Goal: Download file/media

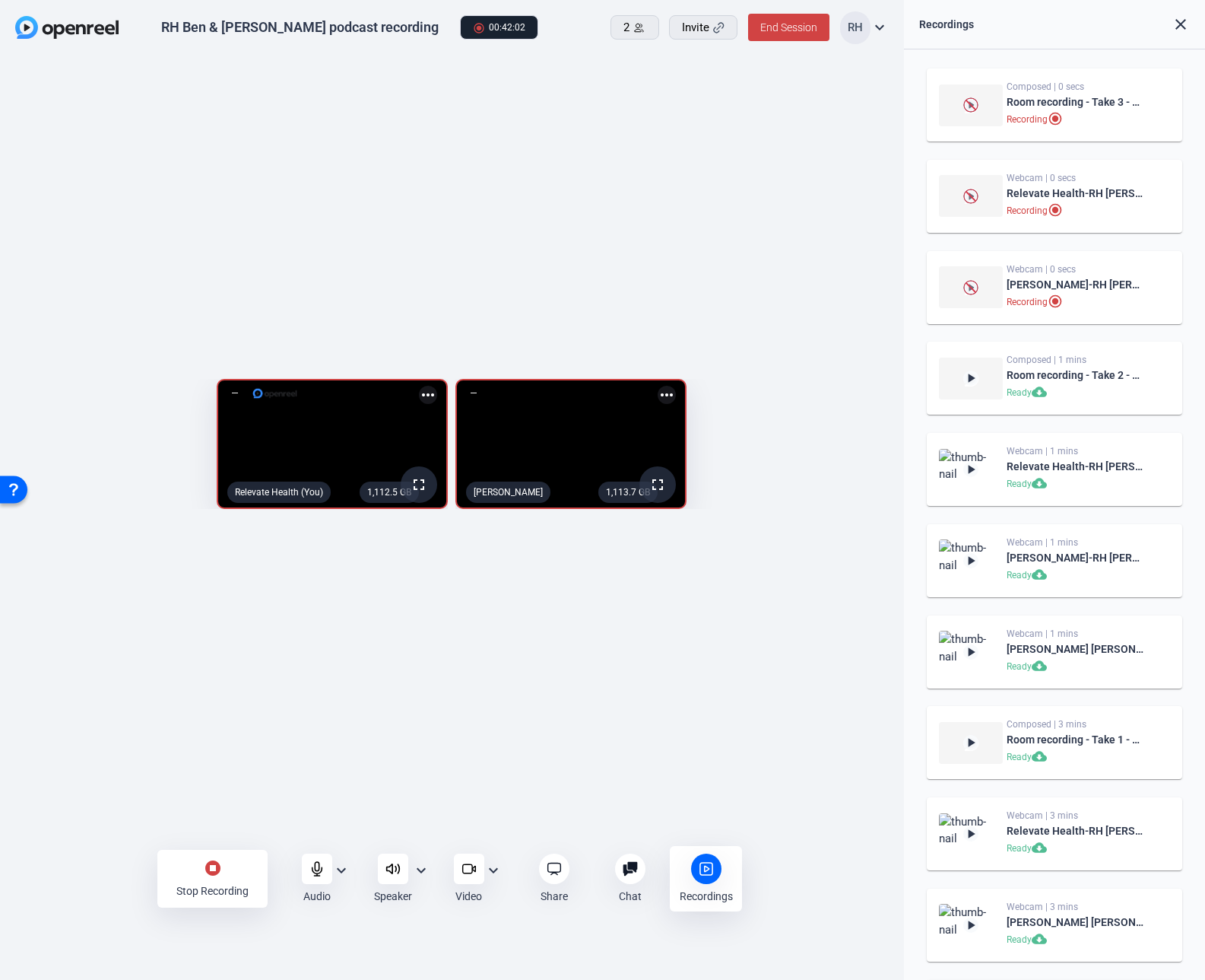
click at [214, 867] on mat-icon "stop_circle" at bounding box center [213, 868] width 19 height 19
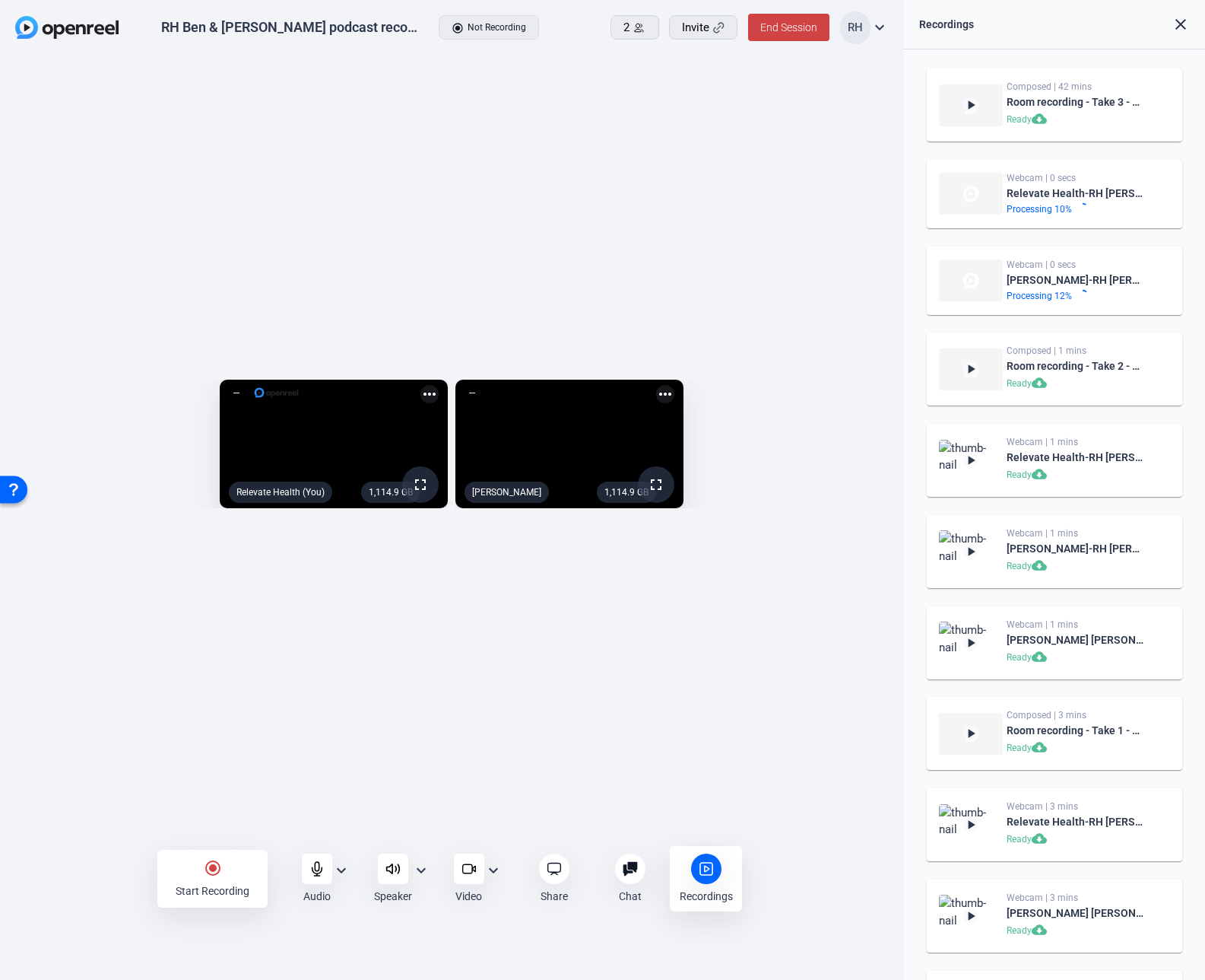
click at [214, 870] on mat-icon "radio_button_checked" at bounding box center [213, 868] width 19 height 19
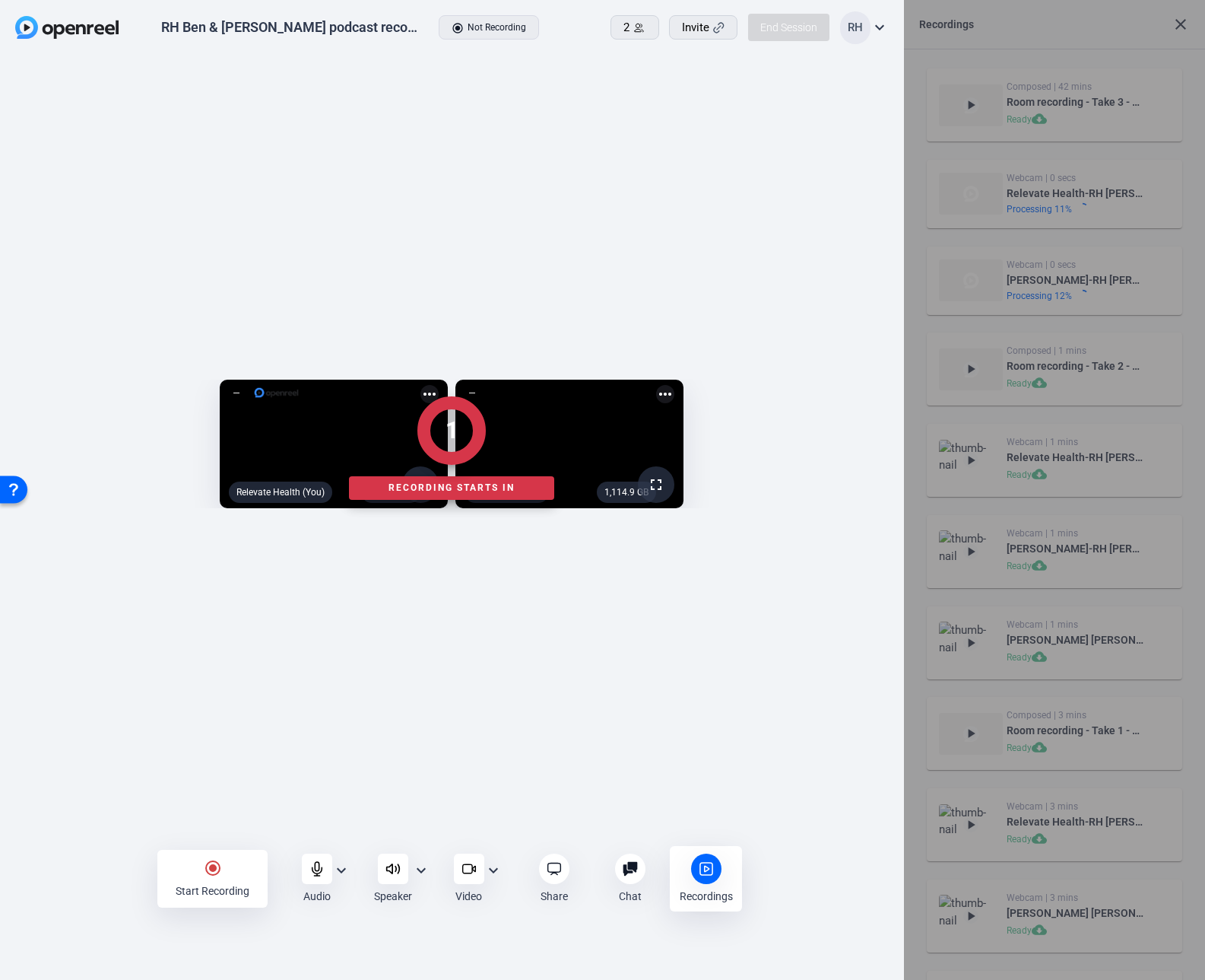
click at [315, 866] on div at bounding box center [452, 879] width 904 height 78
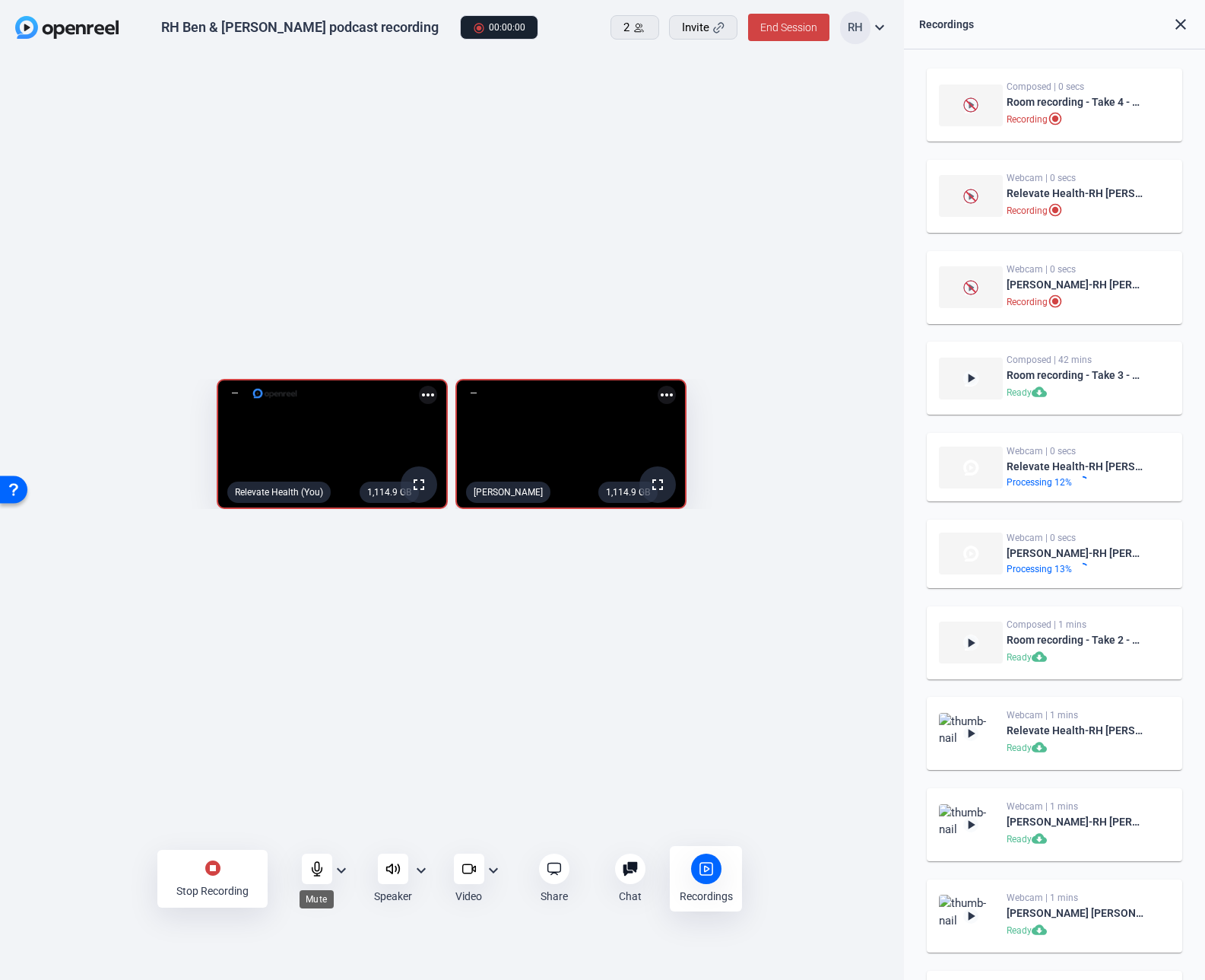
click at [318, 870] on icon at bounding box center [317, 868] width 10 height 14
click at [315, 872] on icon at bounding box center [317, 868] width 15 height 15
click at [316, 867] on icon at bounding box center [317, 868] width 15 height 15
click at [199, 879] on div "stop_circle Stop Recording" at bounding box center [212, 879] width 110 height 58
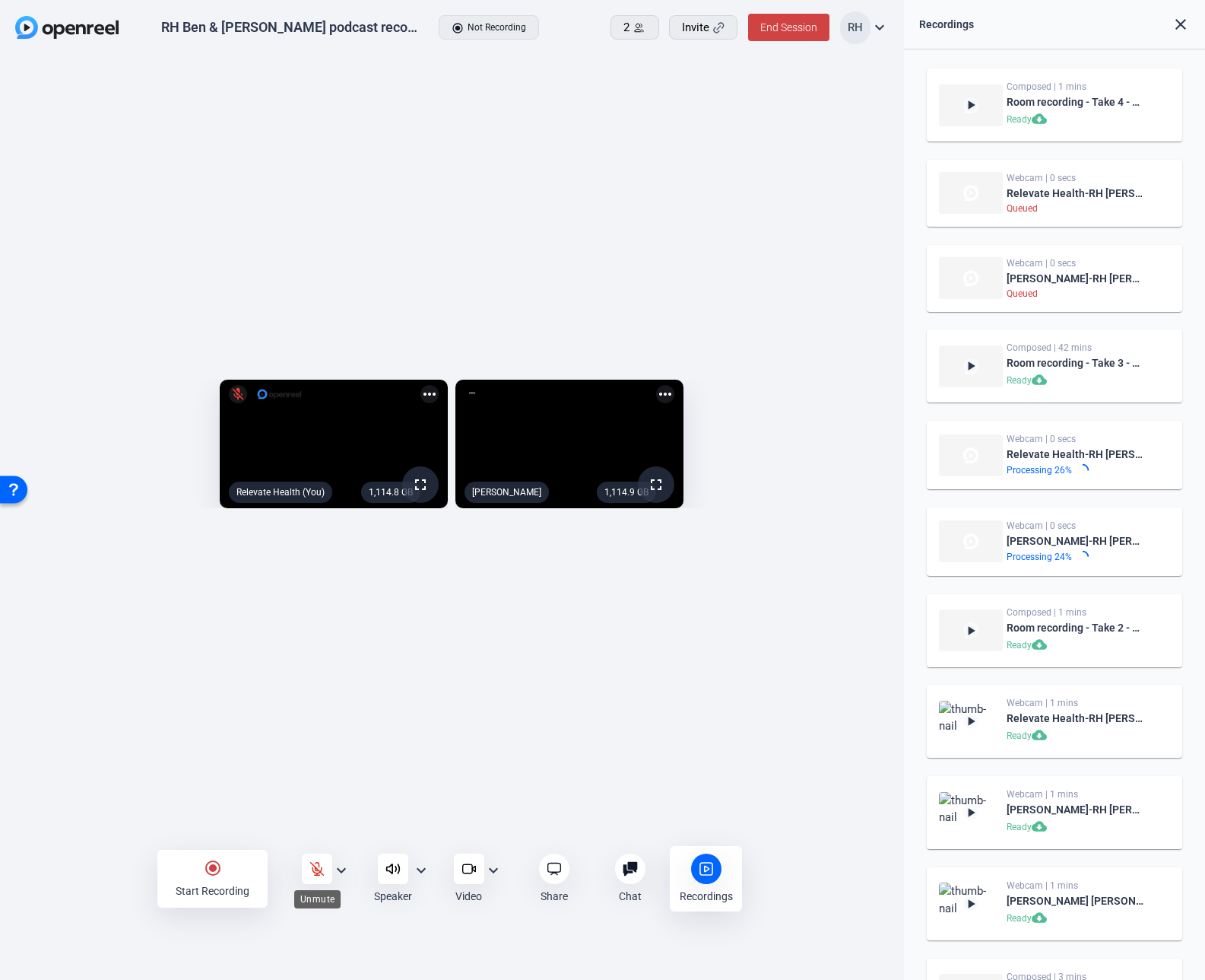
click at [316, 860] on div at bounding box center [316, 868] width 31 height 31
click at [1118, 298] on div "Queued" at bounding box center [1077, 293] width 140 height 12
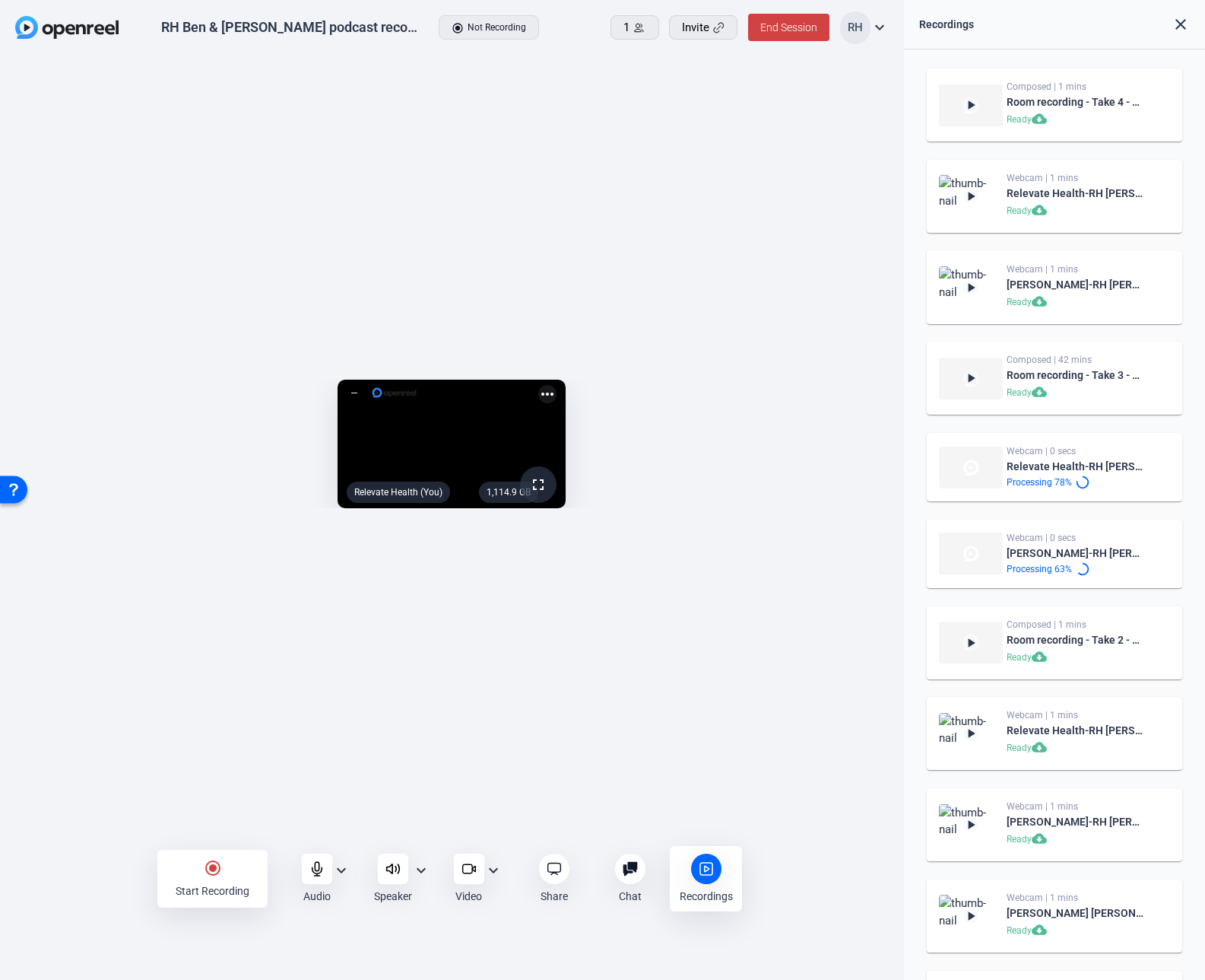
click at [1107, 82] on div "Composed | 1 mins" at bounding box center [1077, 87] width 140 height 12
click at [872, 114] on div "1,114.9 GB fullscreen Relevate Health (You) more_horiz" at bounding box center [452, 448] width 904 height 784
click at [1035, 118] on mat-icon "cloud_download" at bounding box center [1041, 120] width 19 height 19
click at [1046, 210] on mat-icon "cloud_download" at bounding box center [1041, 211] width 19 height 19
click at [1038, 300] on div "[PERSON_NAME]-RH [PERSON_NAME] podcast recording-1760549192265-webcam" at bounding box center [1070, 327] width 152 height 55
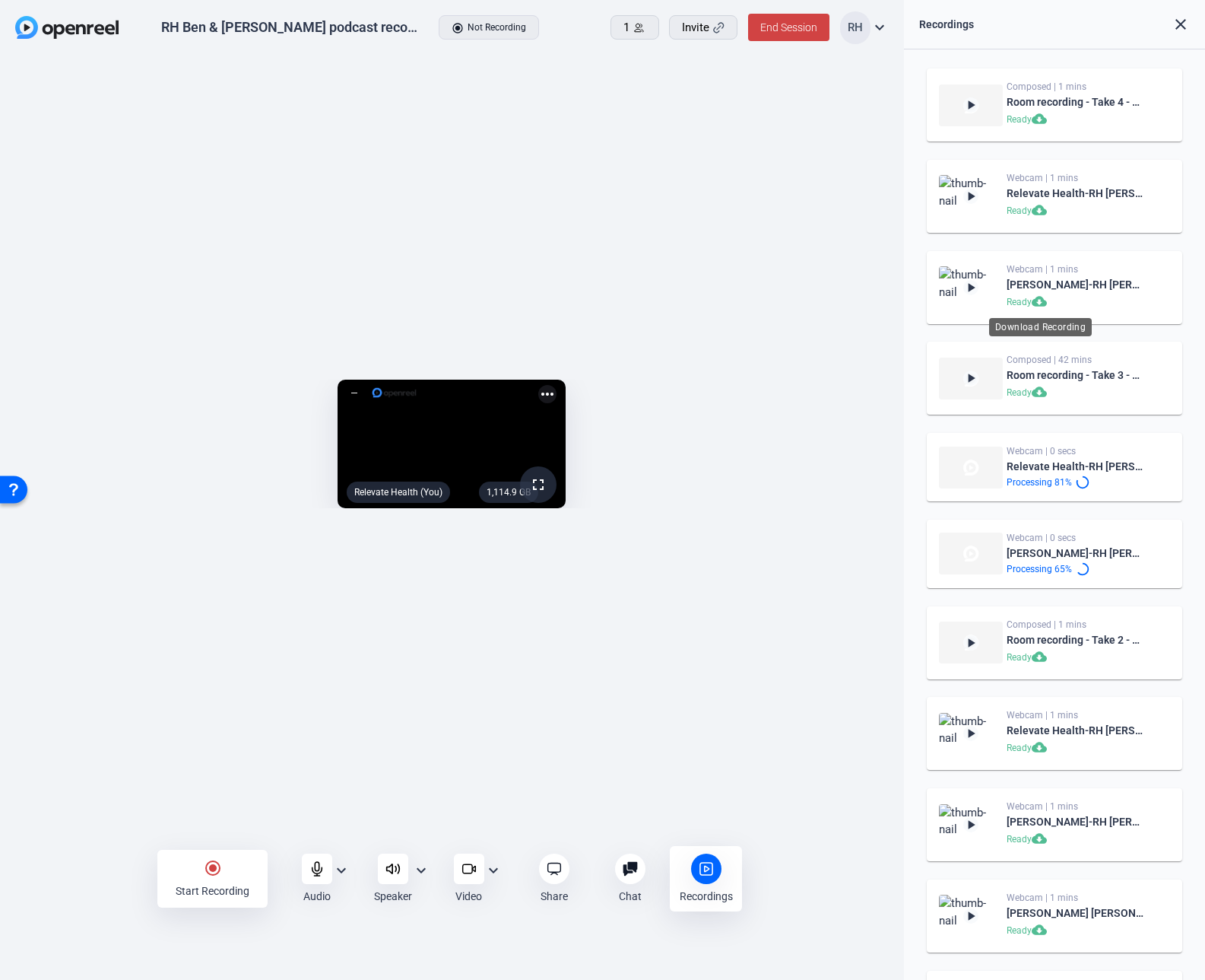
click at [1042, 307] on mat-icon "cloud_download" at bounding box center [1041, 302] width 19 height 19
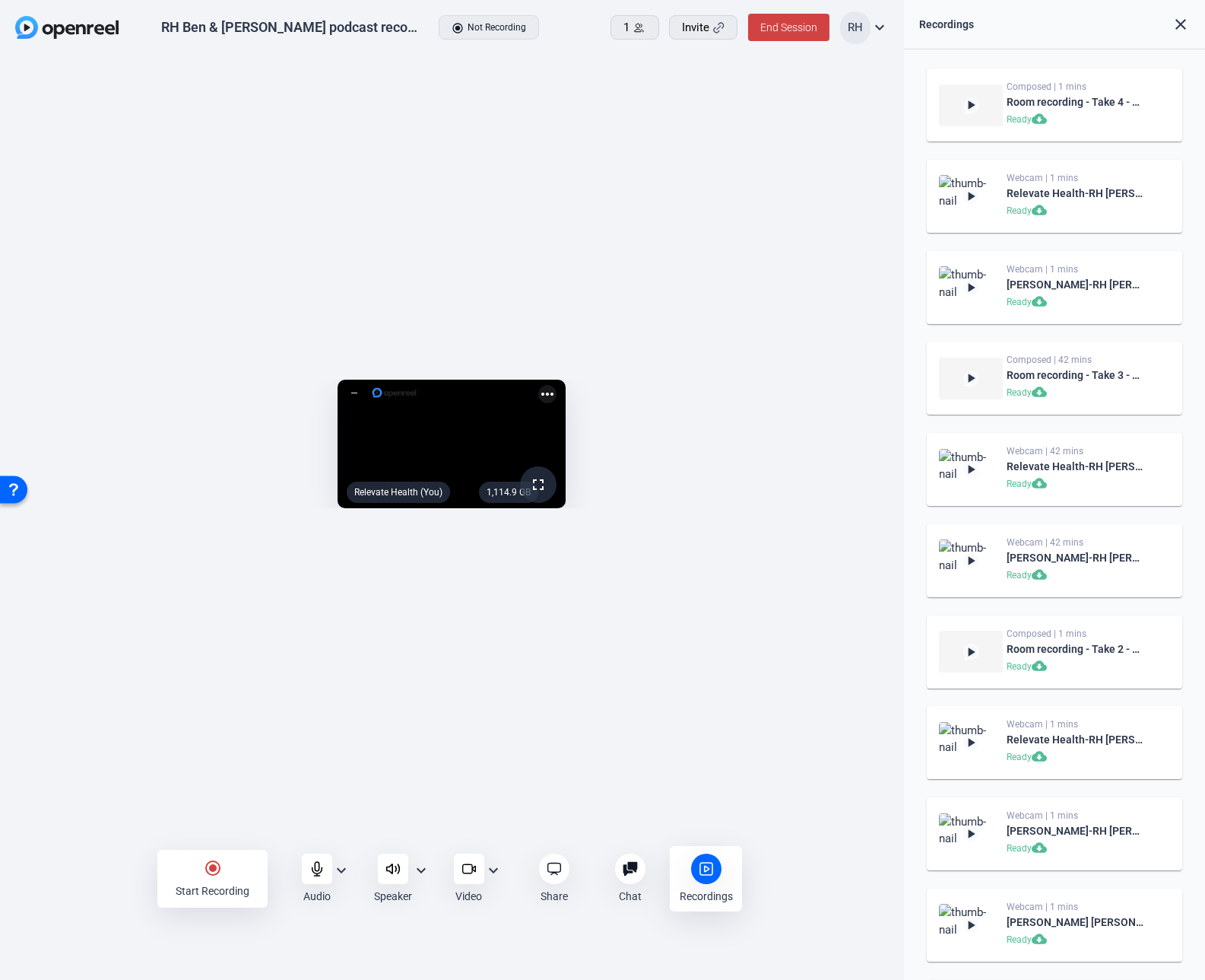
click at [208, 48] on div "RH [PERSON_NAME] & [PERSON_NAME] podcast recording radio_button_checked Not Rec…" at bounding box center [452, 28] width 904 height 56
click at [233, 74] on div "1,114.9 GB fullscreen Relevate Health (You) more_horiz" at bounding box center [452, 448] width 904 height 784
click at [703, 34] on span "Invite" at bounding box center [695, 27] width 27 height 18
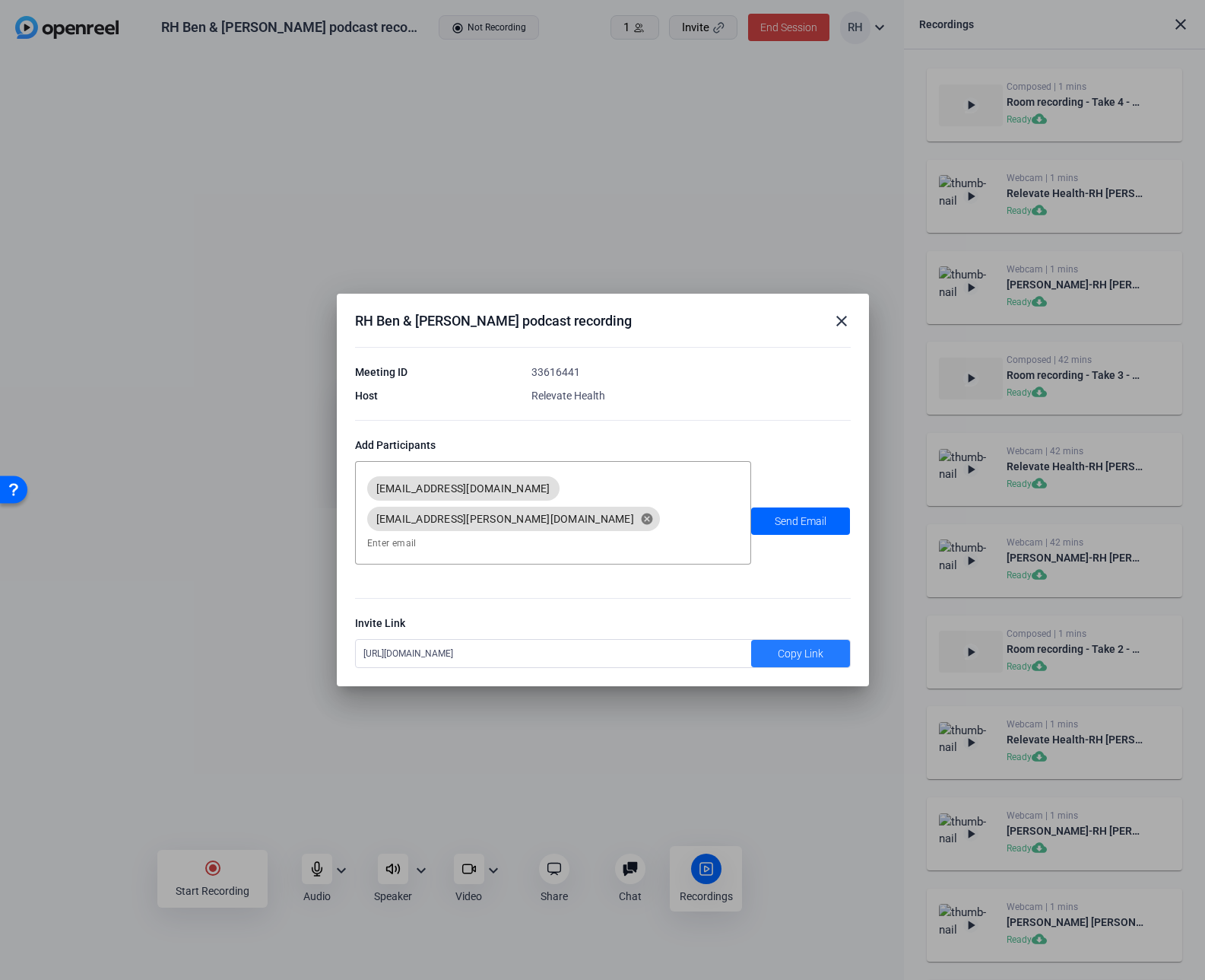
click at [811, 646] on span "Copy Link" at bounding box center [800, 653] width 46 height 16
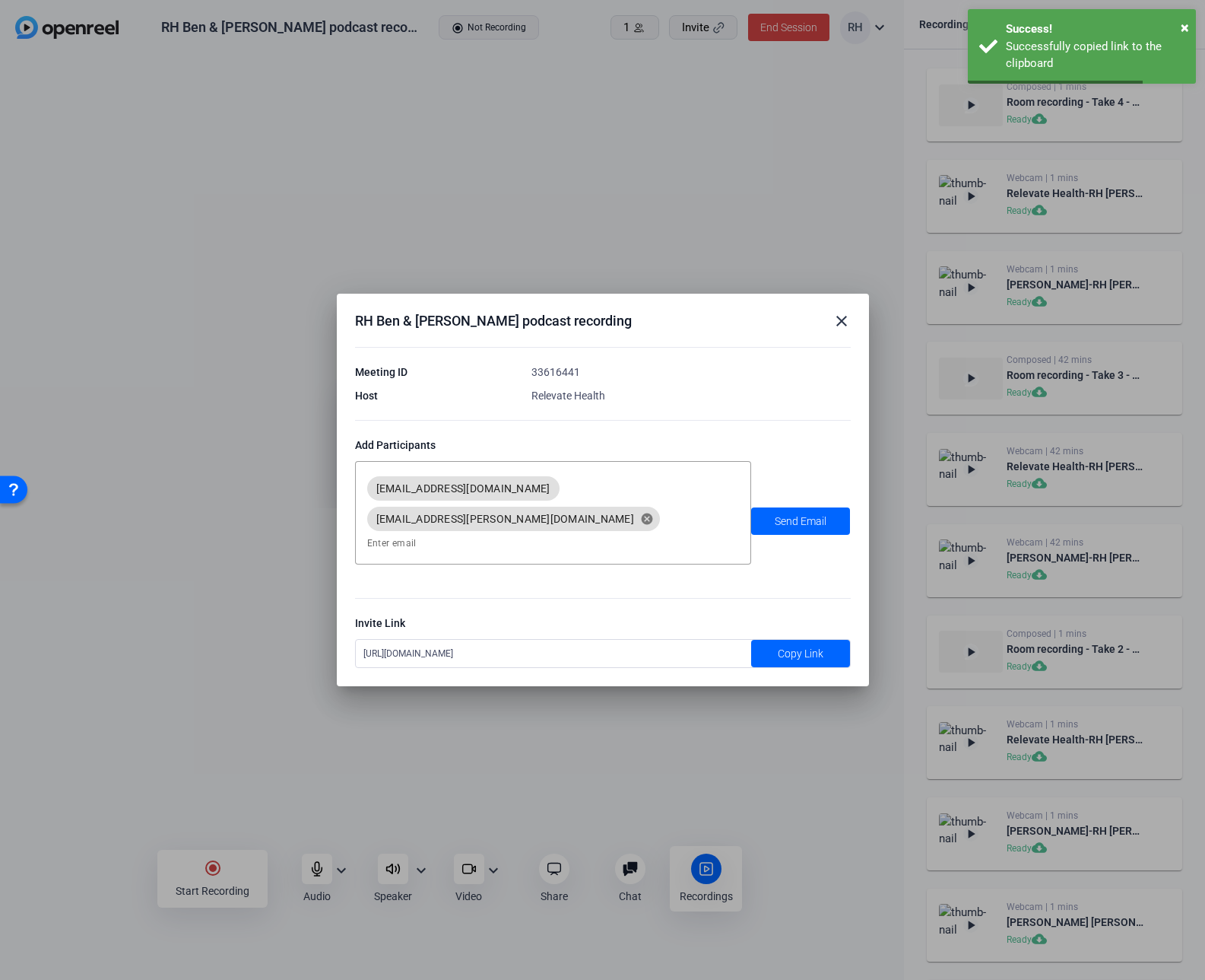
click at [843, 330] on mat-icon "close" at bounding box center [842, 321] width 19 height 19
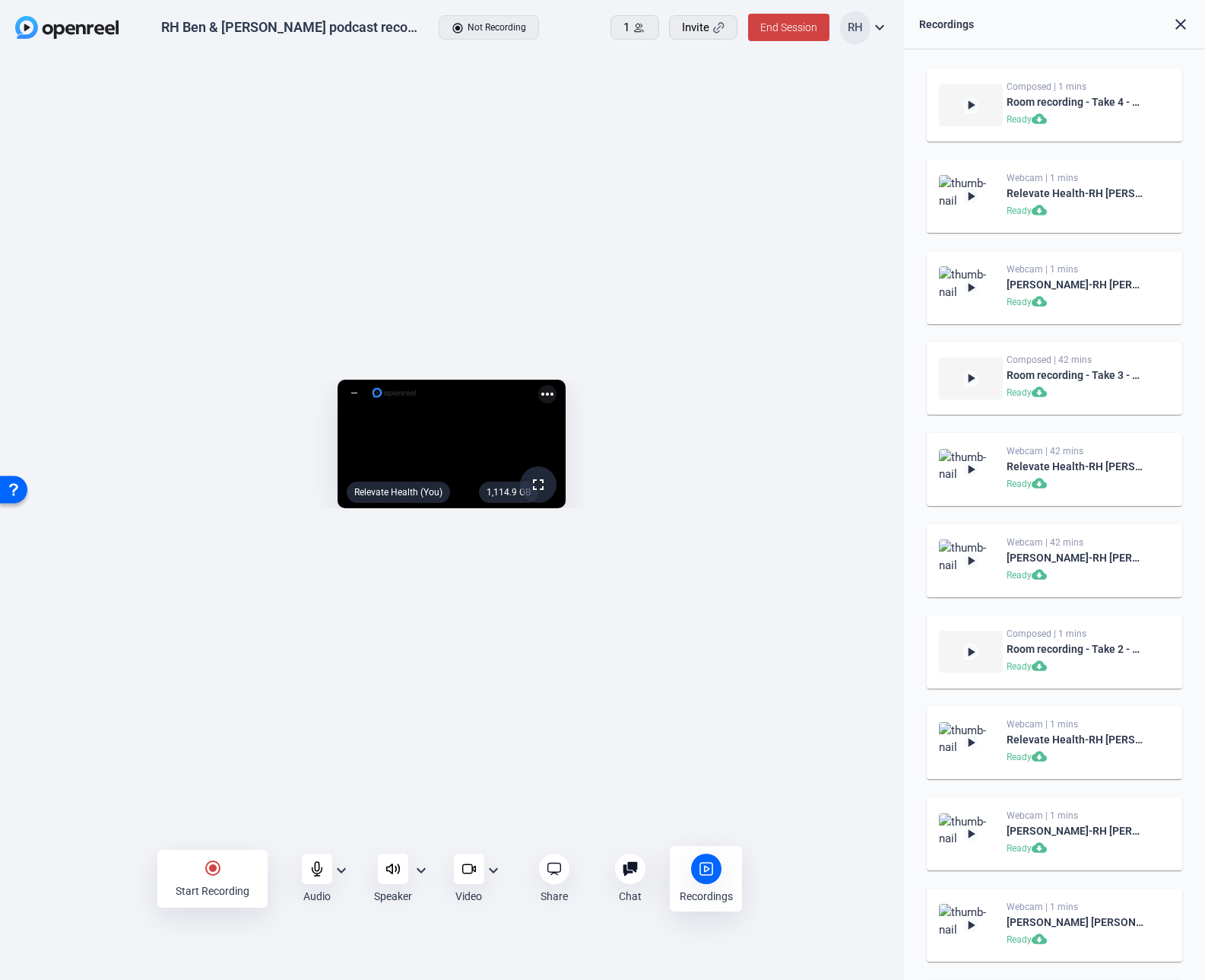
click at [465, 114] on div "1,114.9 GB fullscreen Relevate Health (You) more_horiz" at bounding box center [452, 448] width 904 height 784
click at [853, 123] on div "1,114.9 GB fullscreen Relevate Health (You) more_horiz" at bounding box center [452, 448] width 904 height 784
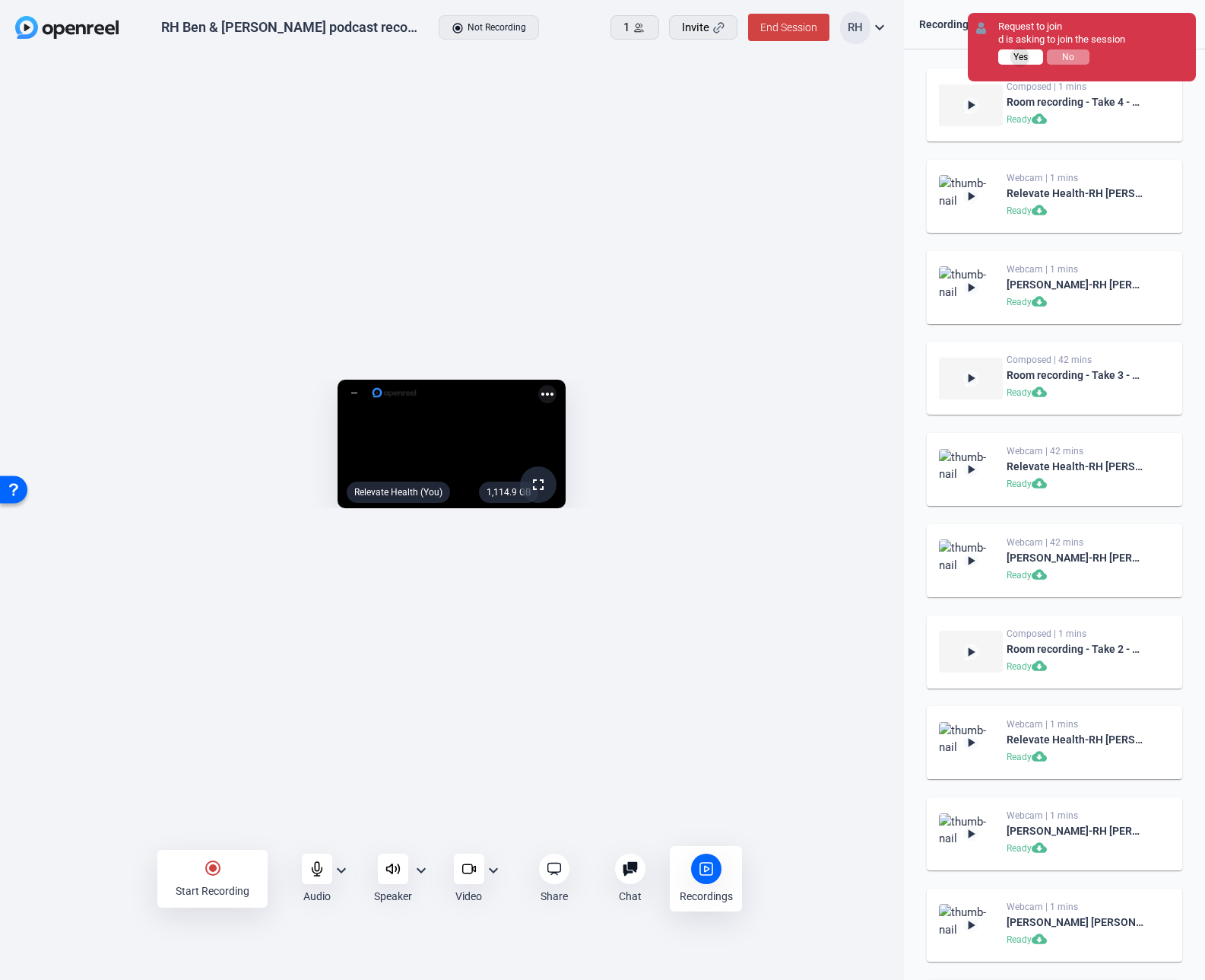
click at [1021, 57] on span "Yes" at bounding box center [1021, 57] width 15 height 10
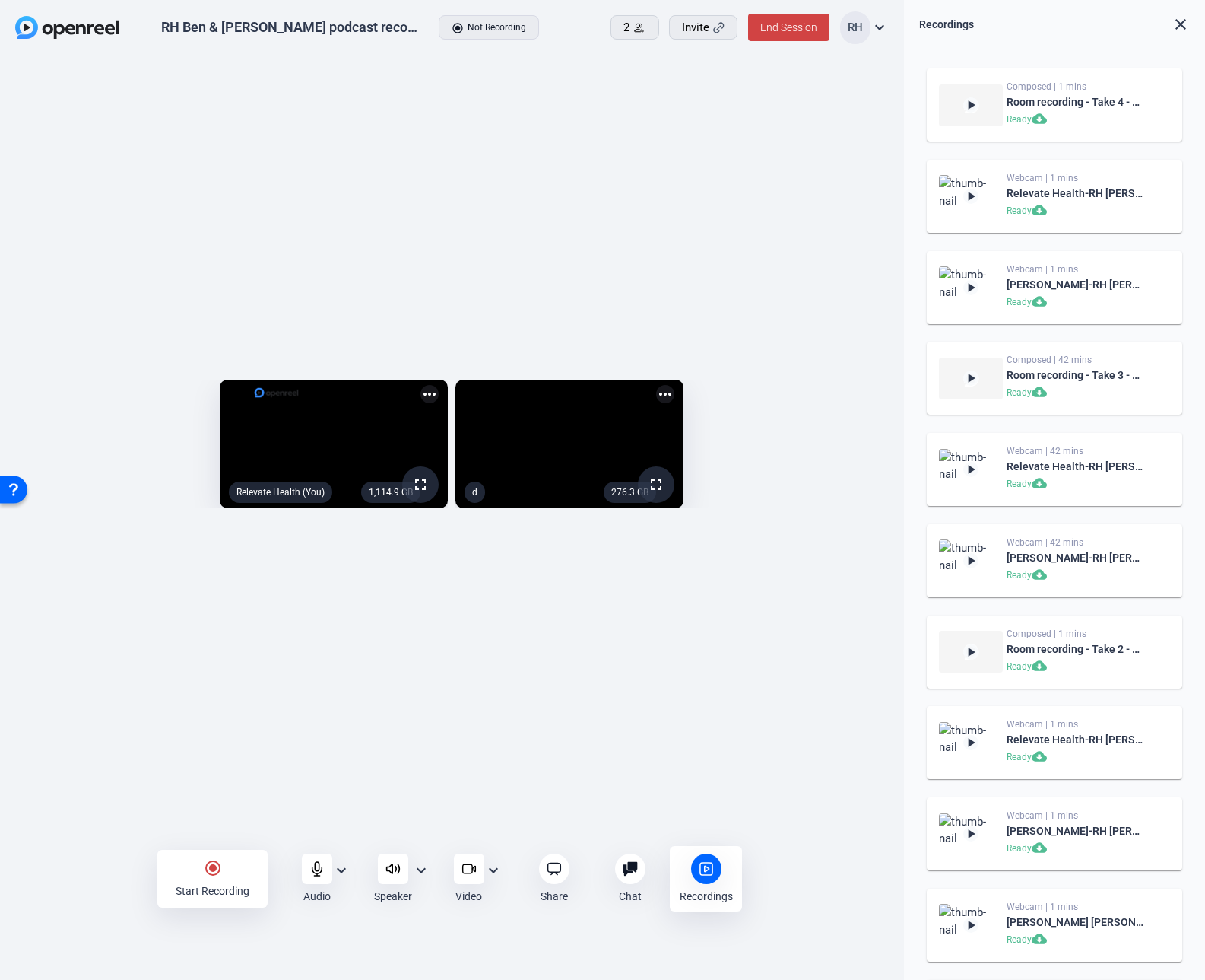
click at [214, 872] on mat-icon "radio_button_checked" at bounding box center [213, 868] width 19 height 19
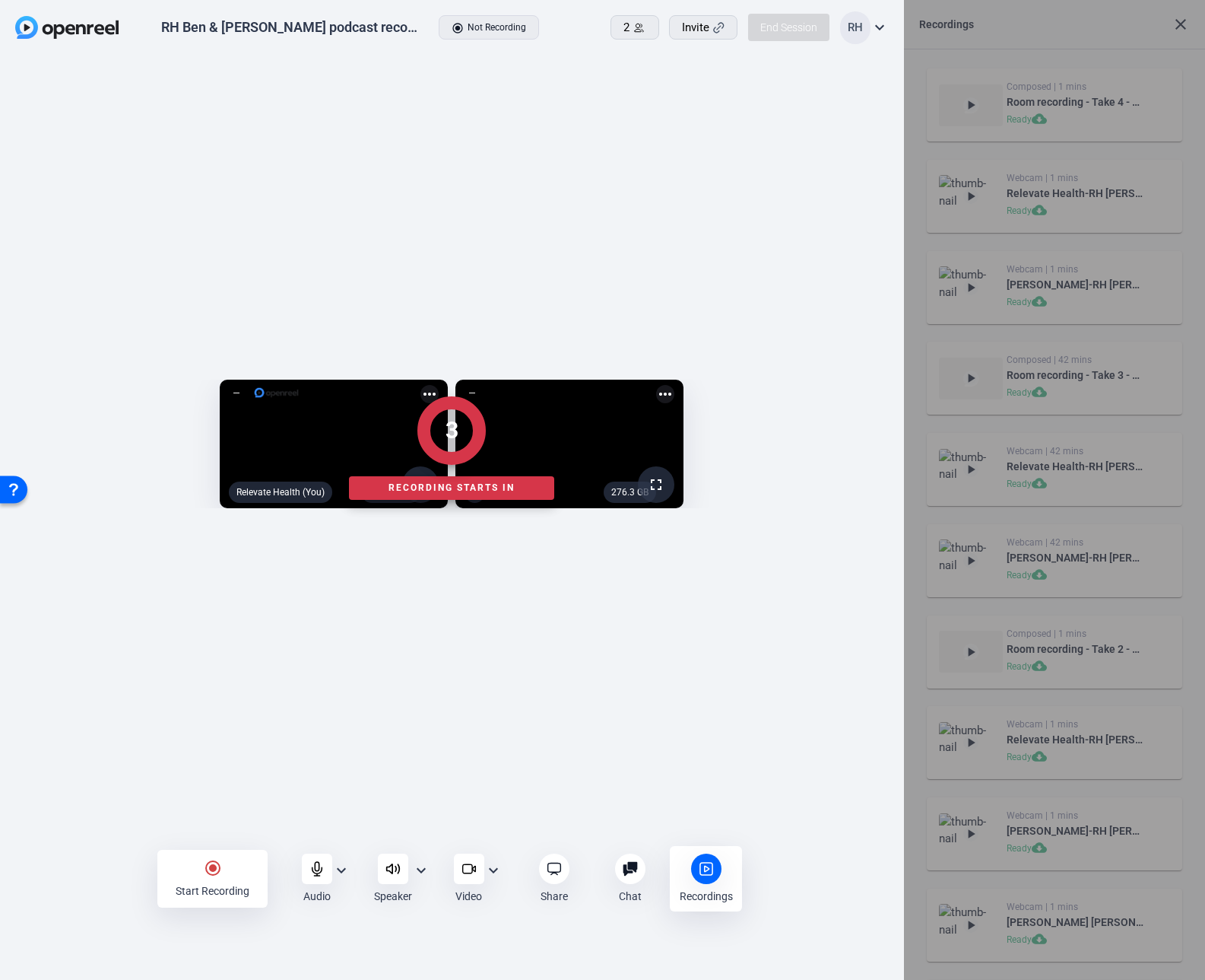
click at [320, 868] on div at bounding box center [452, 879] width 904 height 78
click at [322, 867] on div at bounding box center [452, 879] width 904 height 78
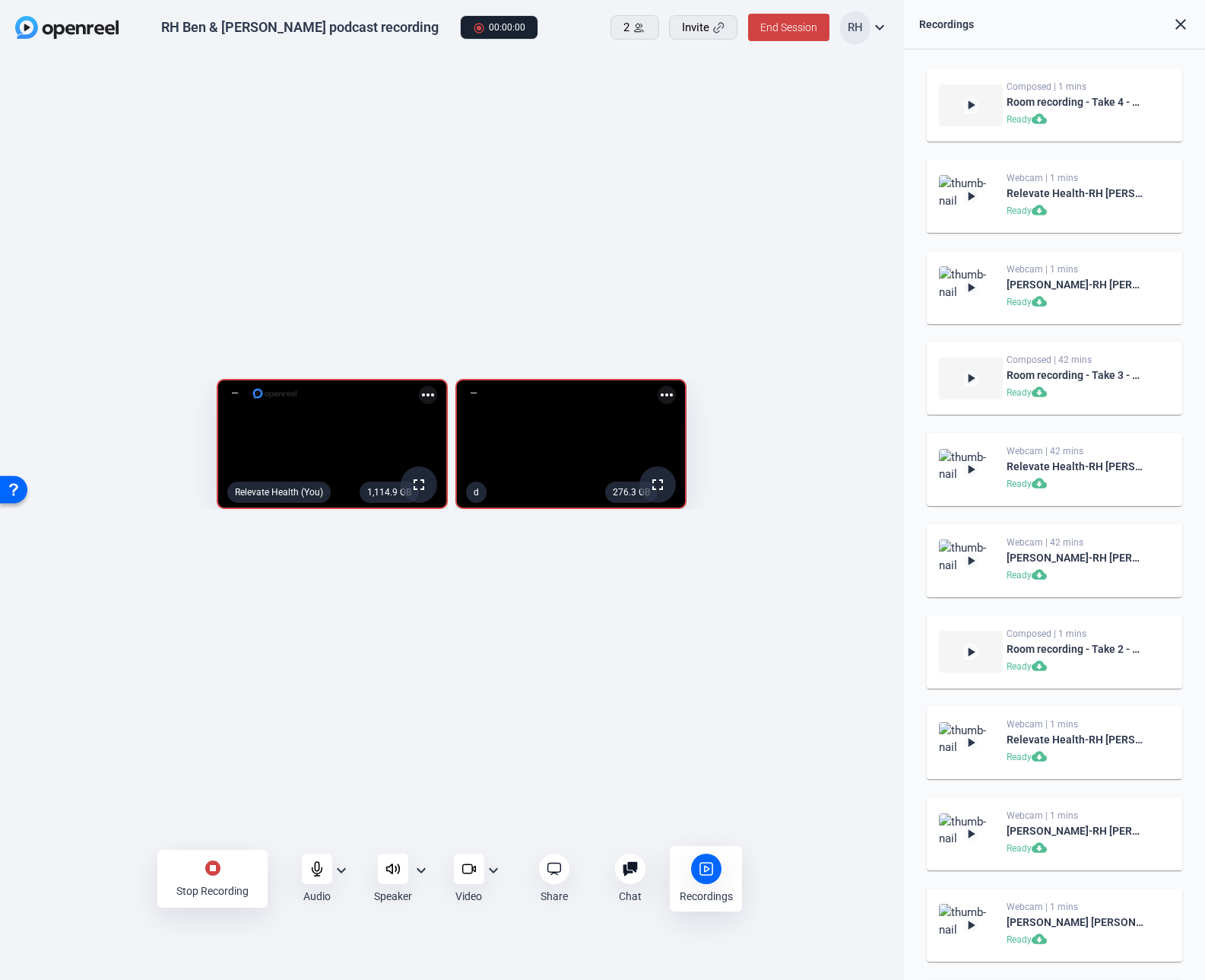
click at [322, 869] on icon at bounding box center [317, 868] width 15 height 15
click at [216, 870] on mat-icon "stop_circle" at bounding box center [213, 868] width 19 height 19
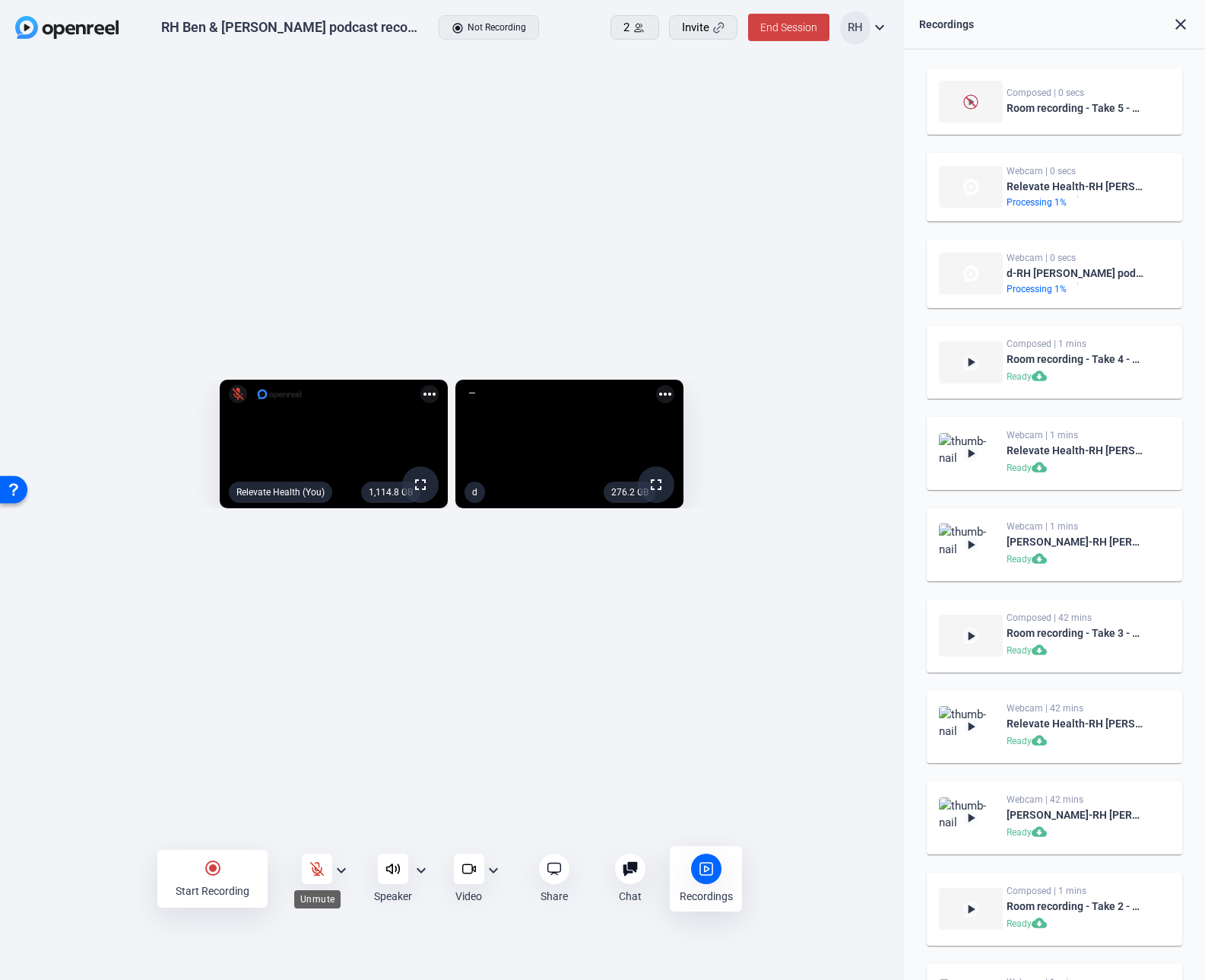
click at [320, 866] on icon at bounding box center [317, 868] width 15 height 15
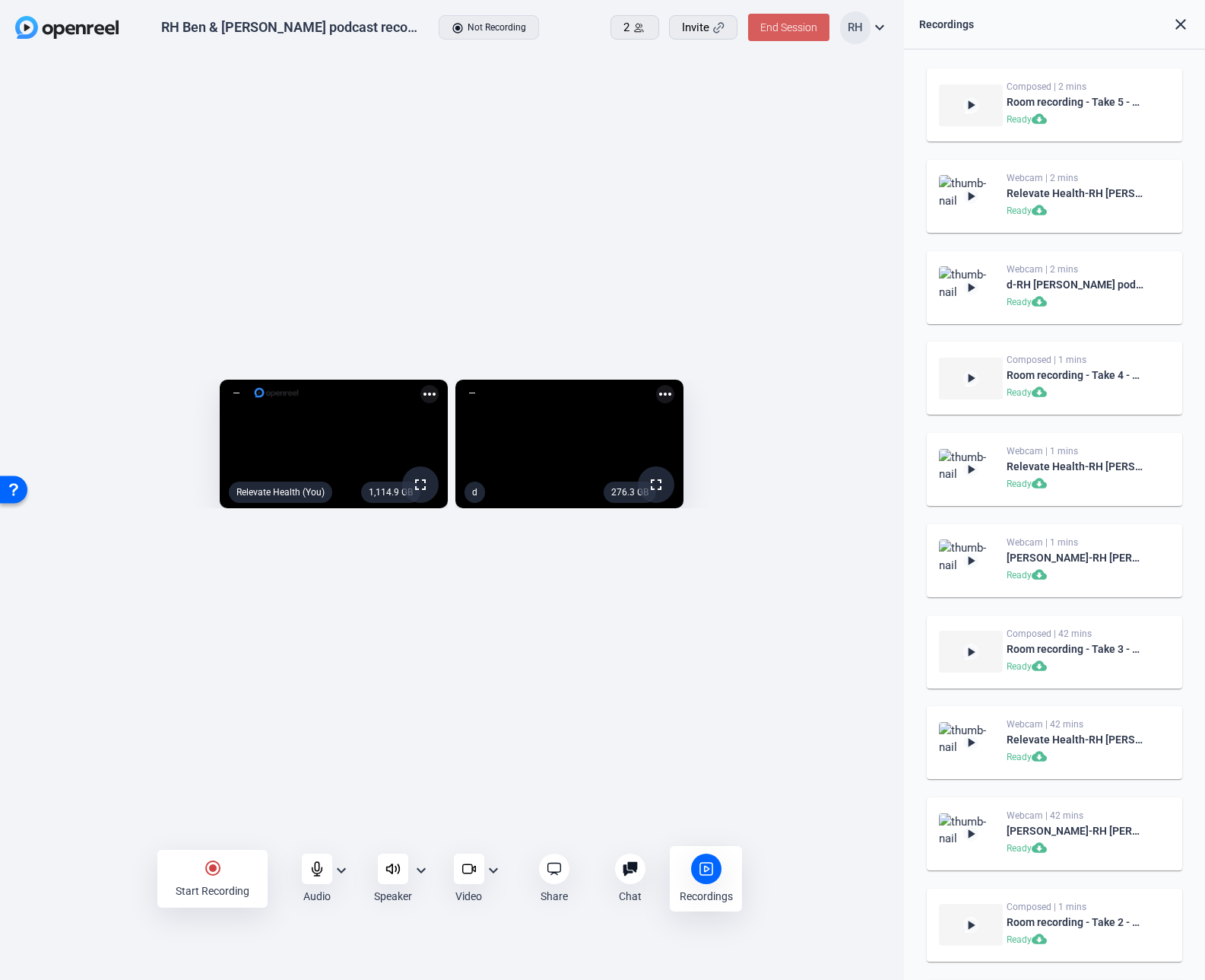
click at [775, 30] on span "End Session" at bounding box center [788, 27] width 57 height 12
click at [752, 98] on span "End Session For All" at bounding box center [745, 98] width 89 height 19
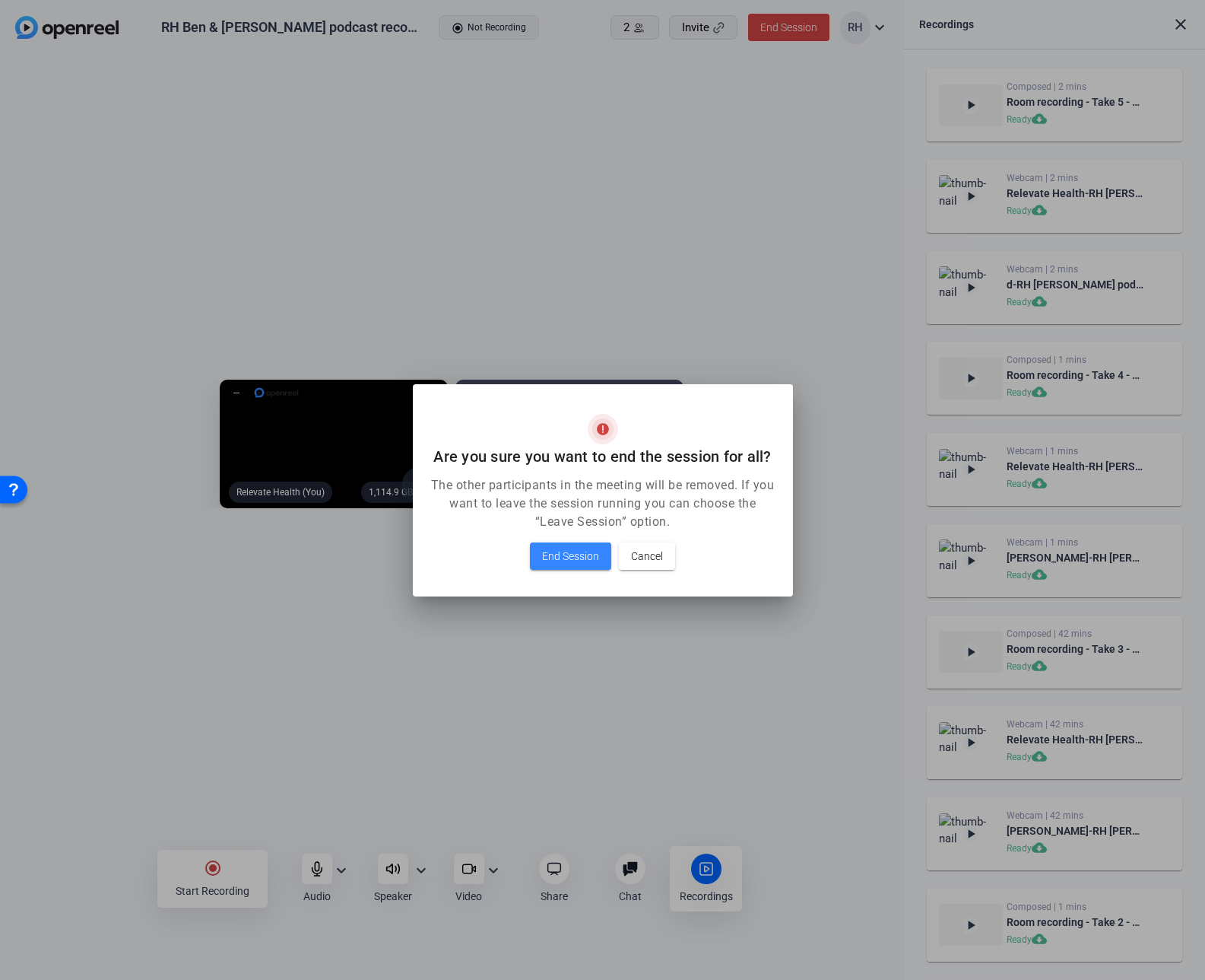
click at [582, 544] on span at bounding box center [570, 556] width 81 height 36
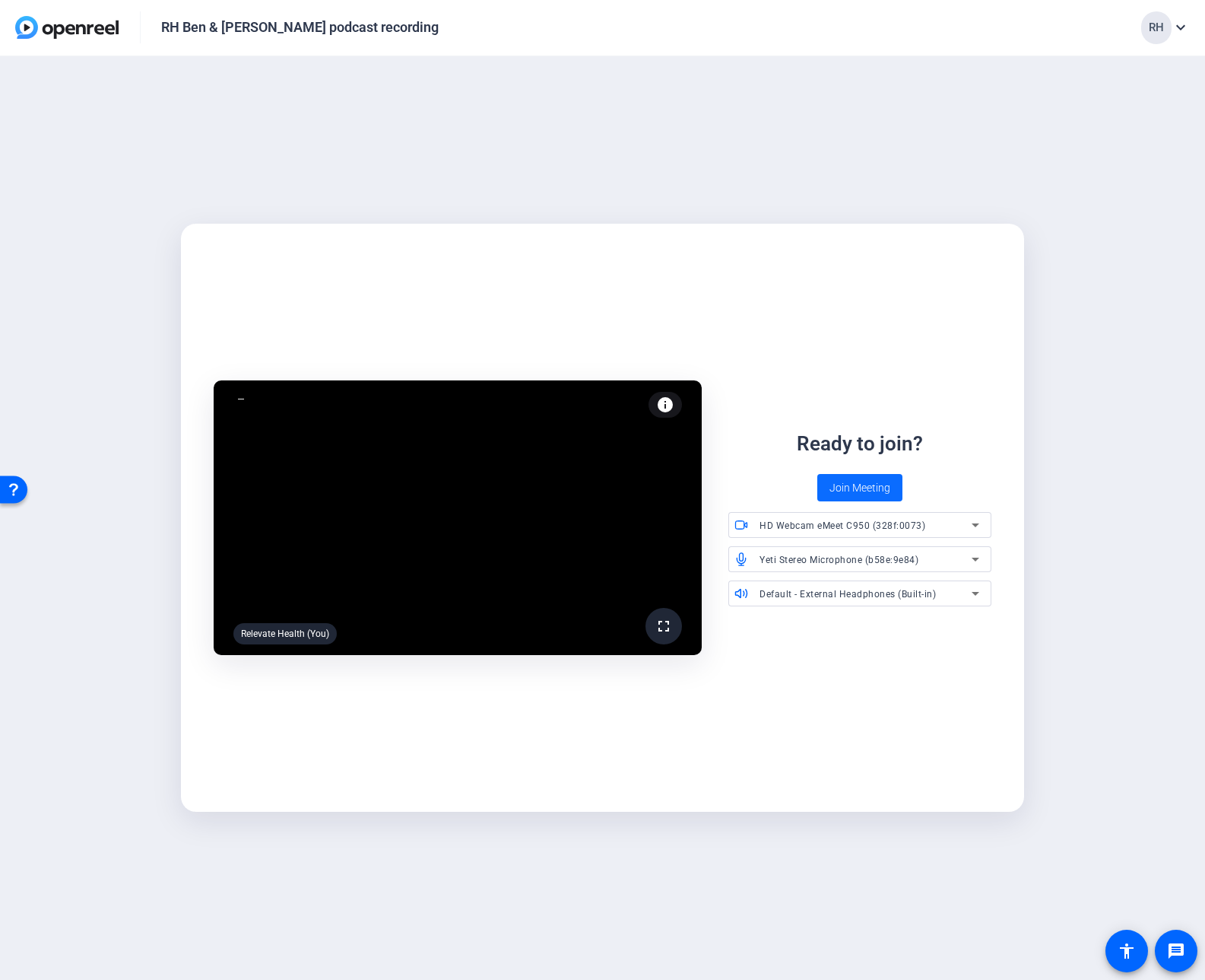
click at [845, 485] on span "Join Meeting" at bounding box center [860, 488] width 60 height 16
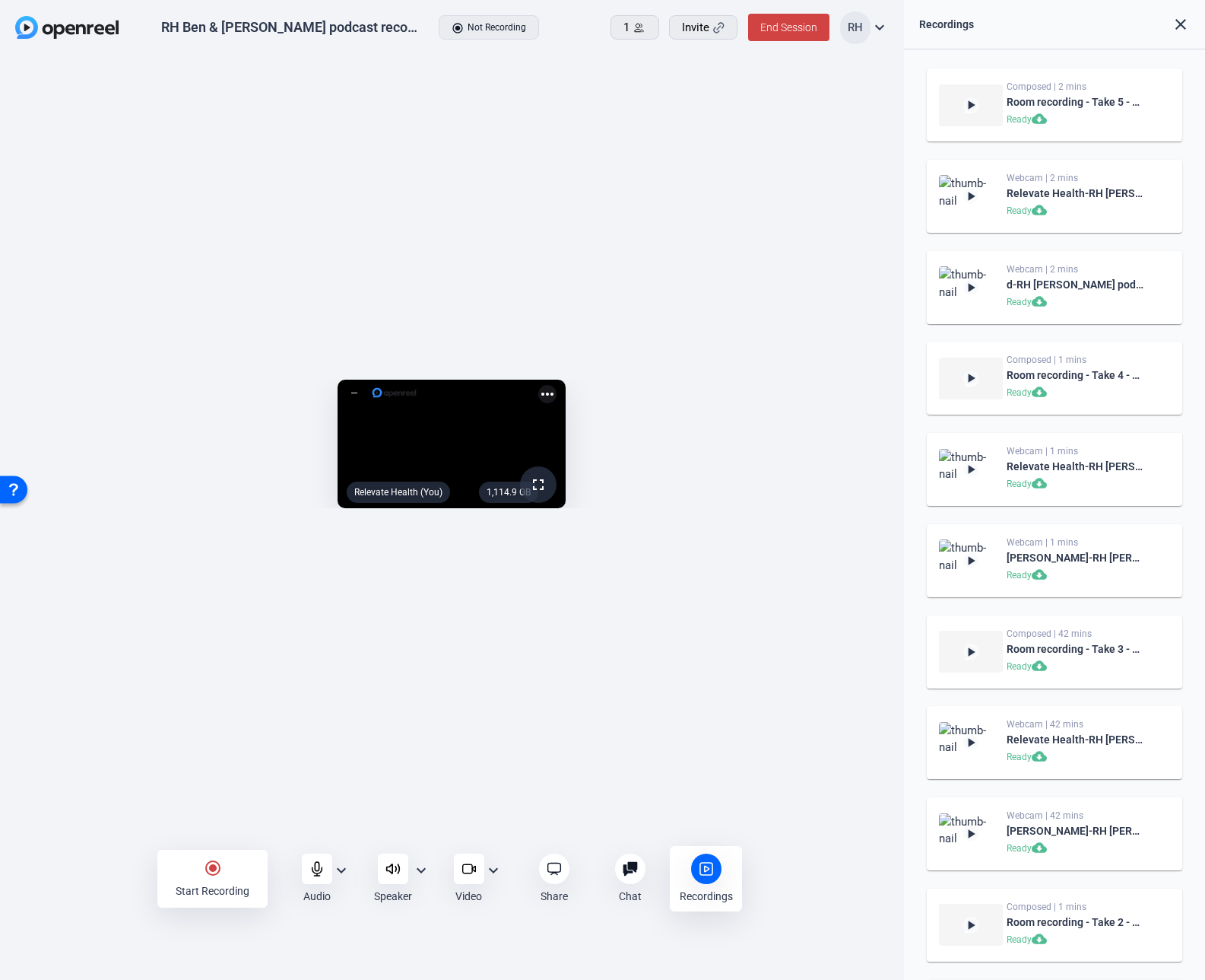
click at [854, 123] on div "1,114.9 GB fullscreen Relevate Health (You) more_horiz" at bounding box center [452, 448] width 904 height 784
click at [1038, 118] on div "Room recording - Take 5 - backup" at bounding box center [1070, 133] width 152 height 31
click at [855, 156] on div "1,114.9 GB fullscreen Relevate Health (You) more_horiz" at bounding box center [452, 448] width 904 height 784
click at [1042, 123] on mat-icon "cloud_download" at bounding box center [1041, 120] width 19 height 19
click at [1038, 209] on mat-icon "cloud_download" at bounding box center [1041, 211] width 19 height 19
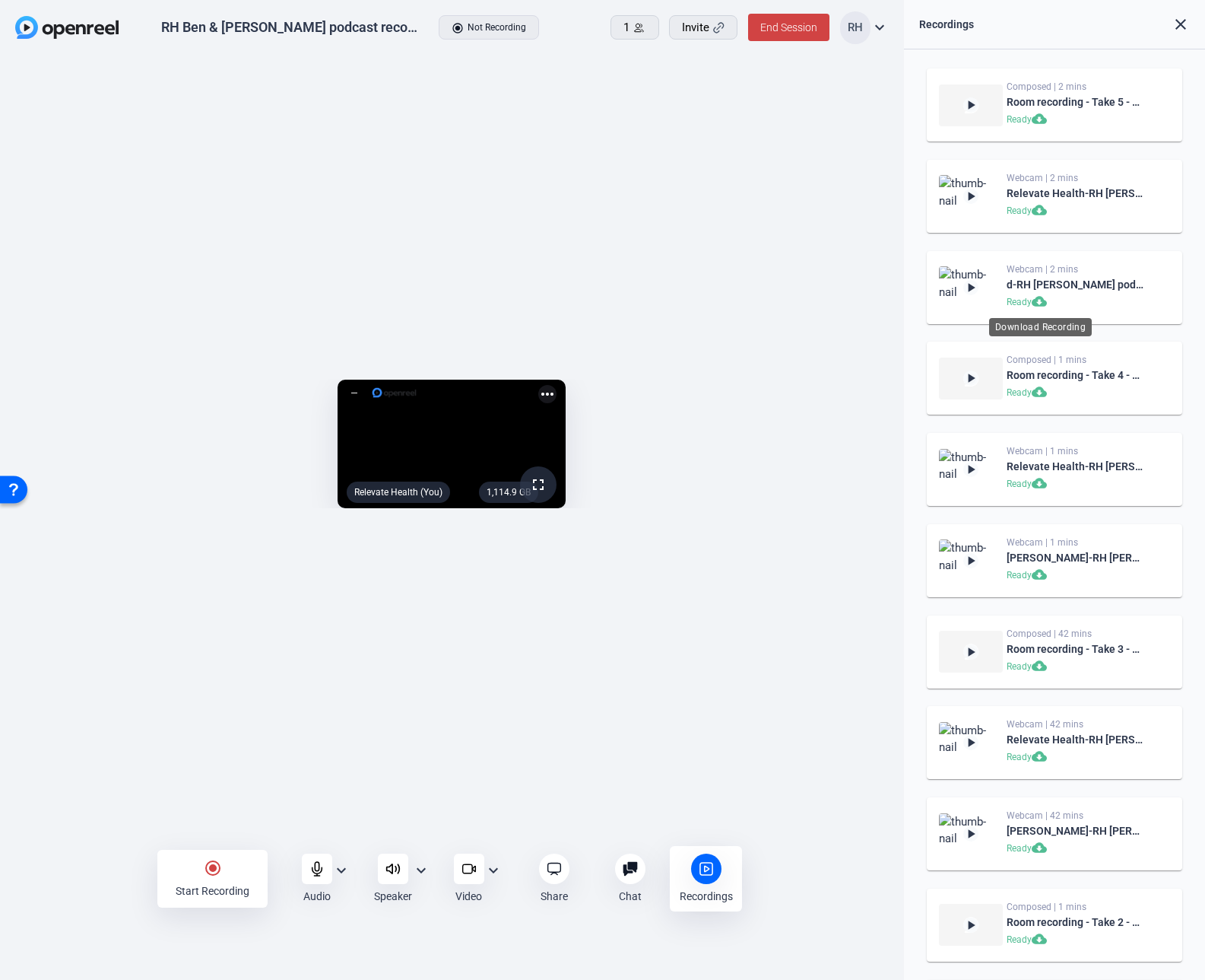
click at [1042, 302] on mat-icon "cloud_download" at bounding box center [1041, 302] width 19 height 19
click at [1037, 509] on div "play_arrow Composed | 2 mins Room recording - Take 5 - backup Ready cloud_downl…" at bounding box center [1054, 833] width 271 height 1537
click at [1039, 665] on mat-icon "cloud_download" at bounding box center [1041, 667] width 19 height 19
click at [1035, 757] on mat-icon "cloud_download" at bounding box center [1041, 758] width 19 height 19
click at [1037, 849] on mat-icon "cloud_download" at bounding box center [1041, 849] width 19 height 19
